Goal: Task Accomplishment & Management: Use online tool/utility

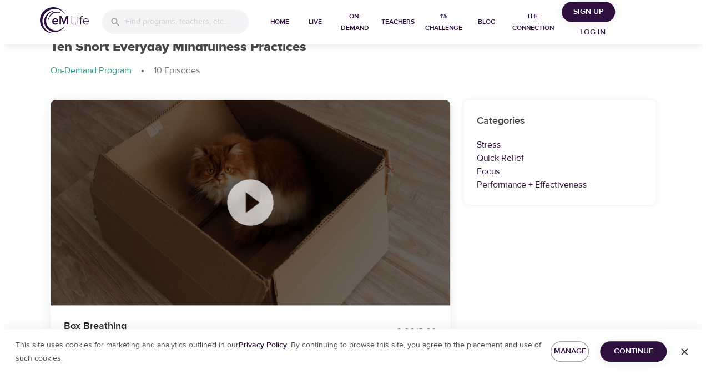
scroll to position [36, 0]
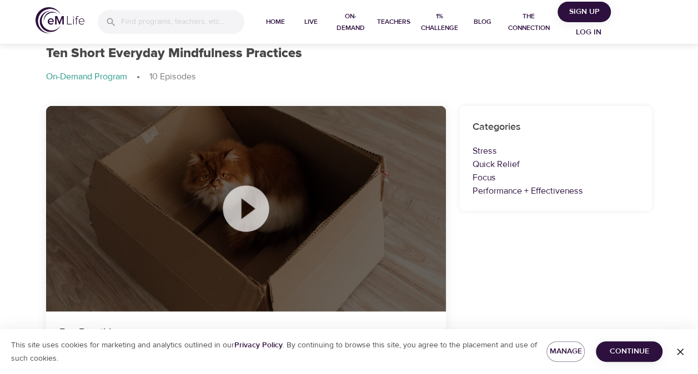
click at [248, 205] on icon at bounding box center [246, 209] width 56 height 56
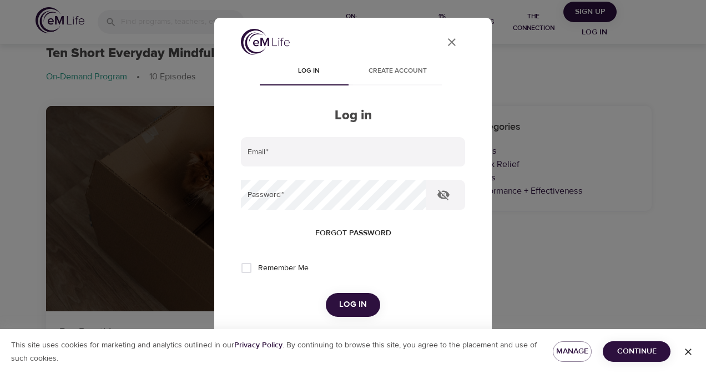
type input "[PERSON_NAME][EMAIL_ADDRESS][PERSON_NAME][DOMAIN_NAME]"
click at [349, 303] on span "Log in" at bounding box center [353, 305] width 28 height 14
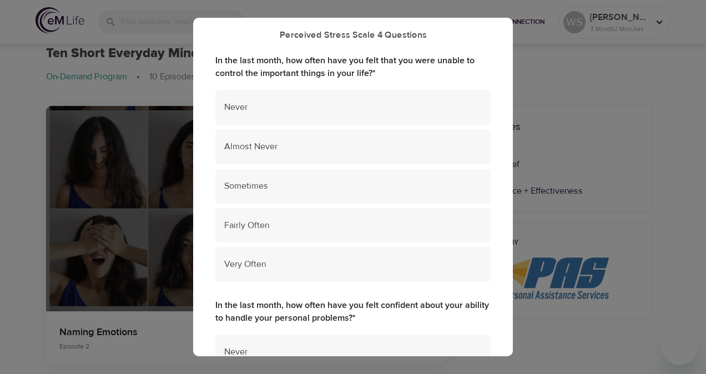
scroll to position [78, 0]
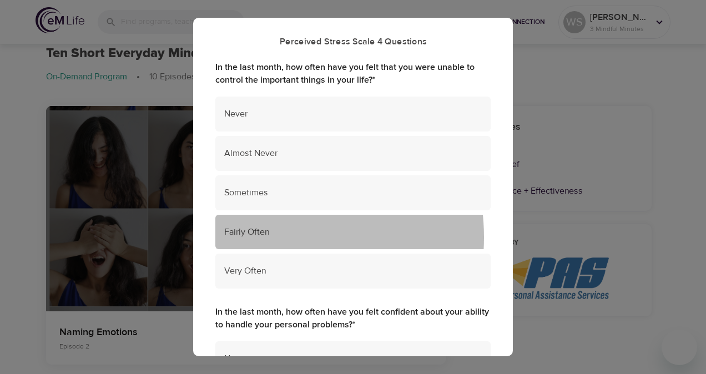
click at [267, 238] on span "Fairly Often" at bounding box center [353, 232] width 258 height 13
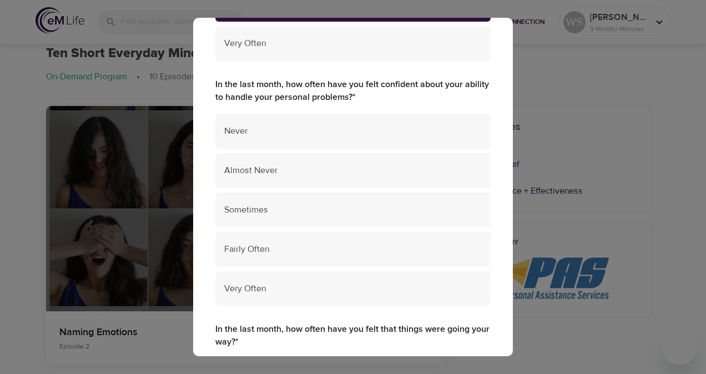
scroll to position [307, 0]
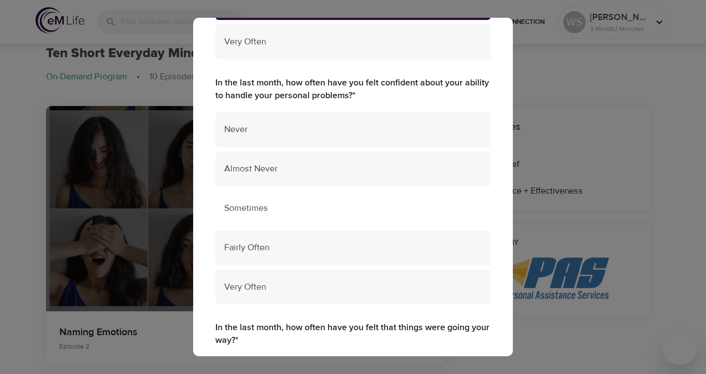
click at [300, 213] on span "Sometimes" at bounding box center [353, 208] width 258 height 13
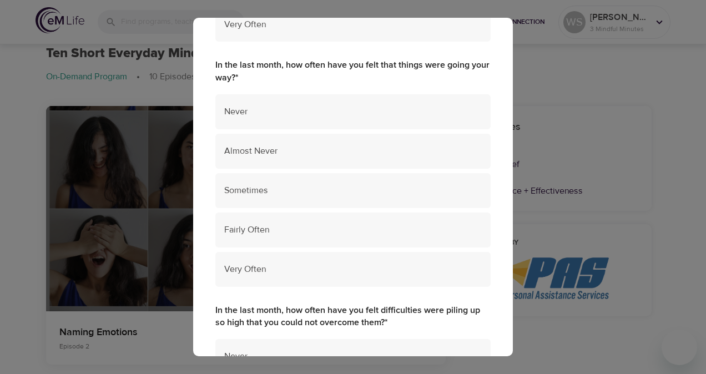
scroll to position [572, 0]
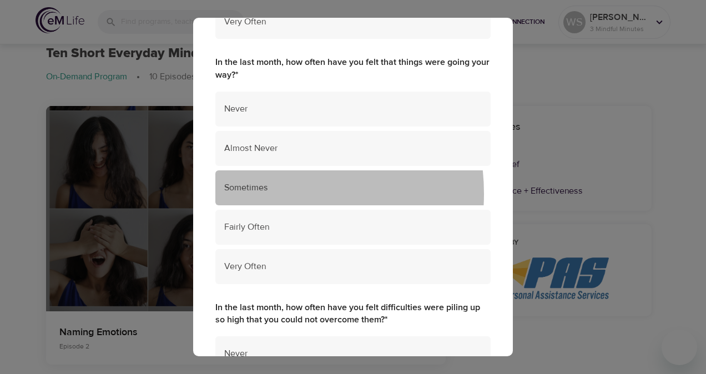
click at [261, 194] on span "Sometimes" at bounding box center [353, 188] width 258 height 13
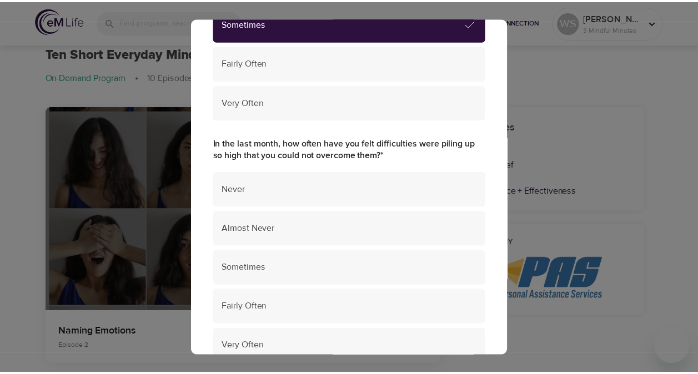
scroll to position [771, 0]
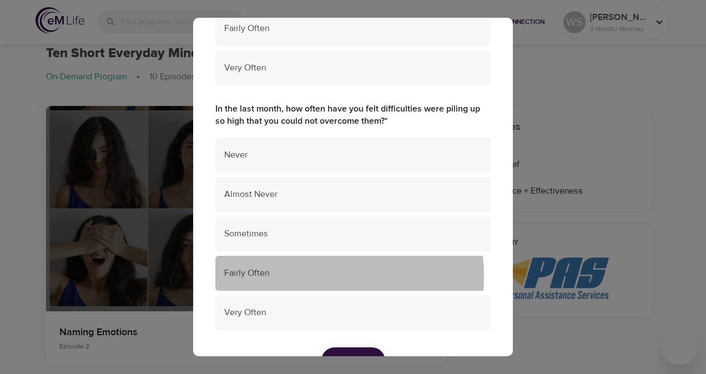
click at [323, 276] on span "Fairly Often" at bounding box center [353, 273] width 258 height 13
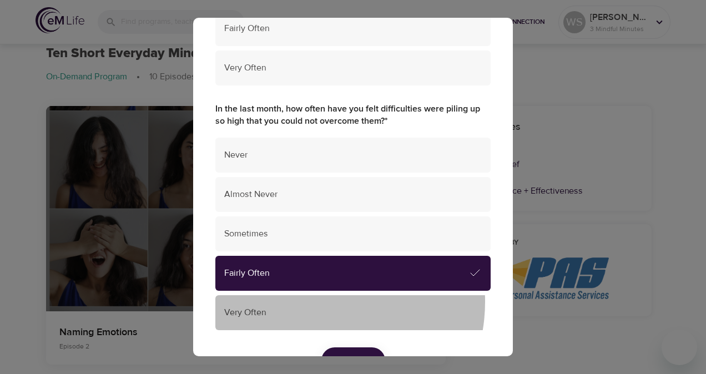
click at [313, 302] on div "Very Often" at bounding box center [352, 312] width 275 height 35
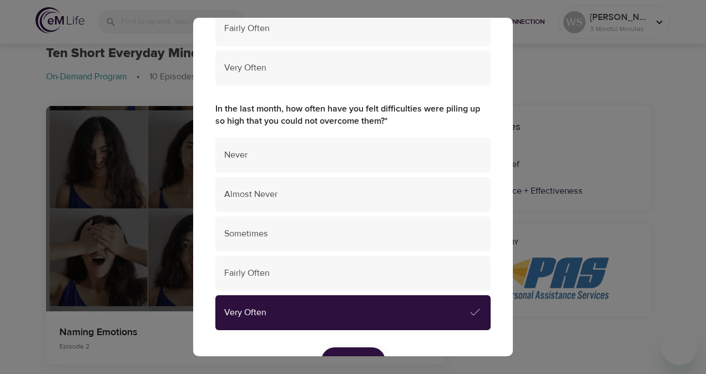
click at [370, 352] on button "Submit" at bounding box center [353, 361] width 64 height 27
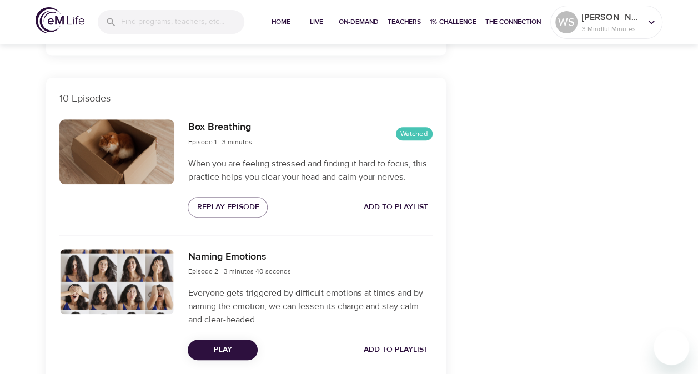
scroll to position [349, 0]
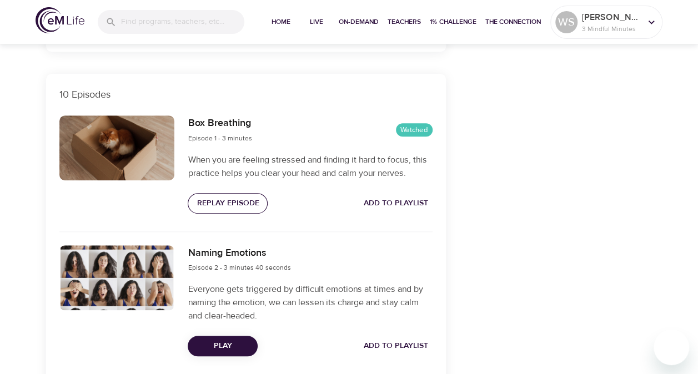
click at [223, 203] on span "Replay Episode" at bounding box center [228, 204] width 62 height 14
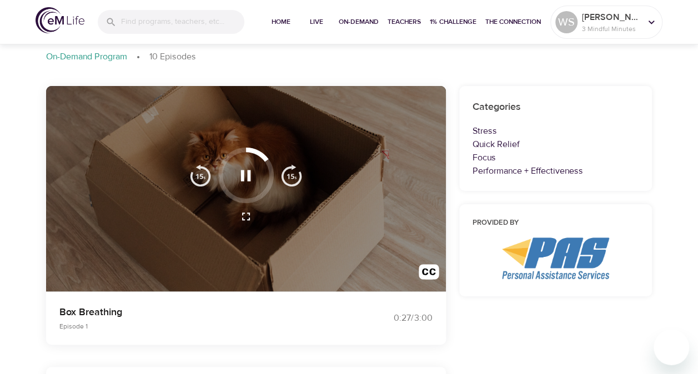
scroll to position [52, 0]
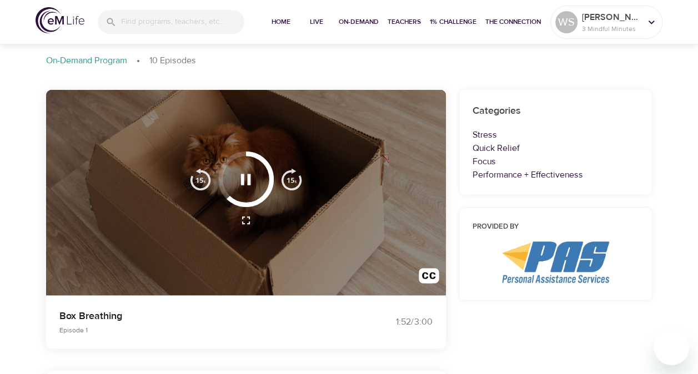
click at [203, 175] on img "button" at bounding box center [200, 179] width 22 height 22
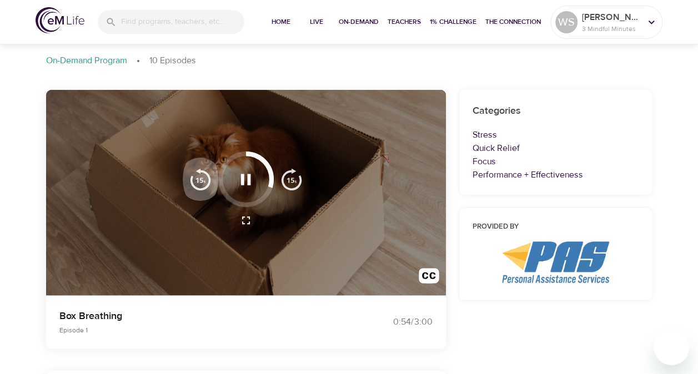
click at [203, 175] on img "button" at bounding box center [200, 179] width 22 height 22
click at [209, 176] on img "button" at bounding box center [200, 179] width 22 height 22
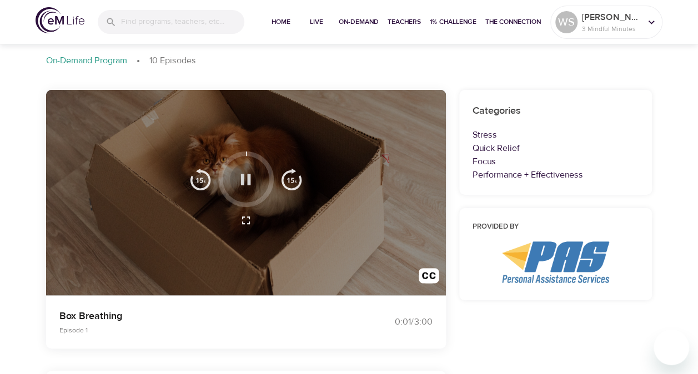
click at [243, 177] on icon "button" at bounding box center [246, 179] width 10 height 11
click at [201, 177] on img "button" at bounding box center [200, 179] width 22 height 22
click at [244, 178] on icon "button" at bounding box center [246, 179] width 10 height 11
